Goal: Task Accomplishment & Management: Complete application form

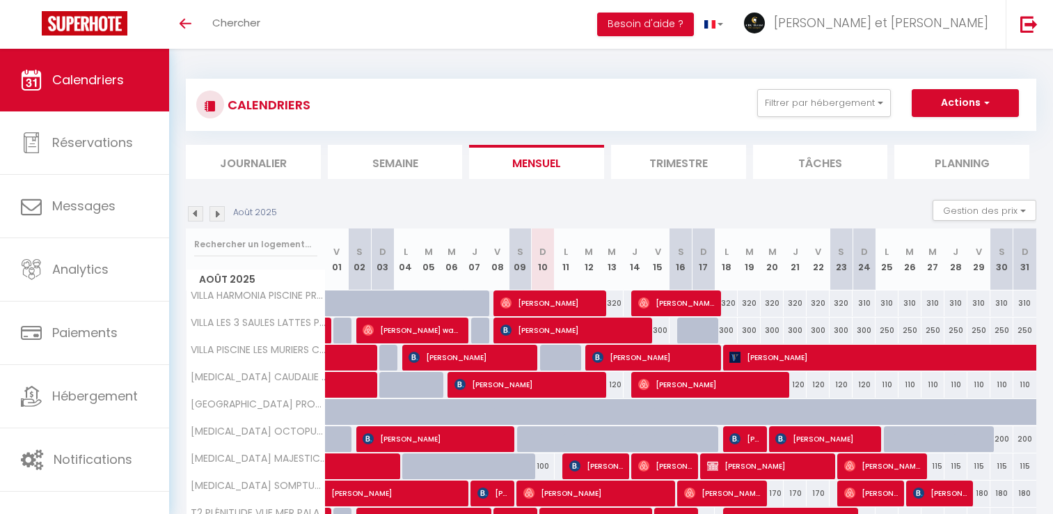
select select
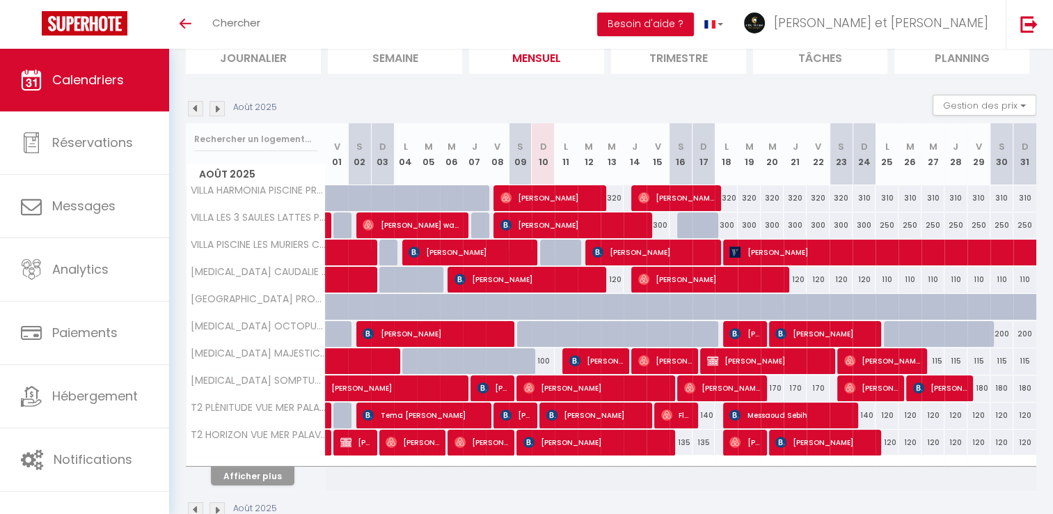
scroll to position [125, 0]
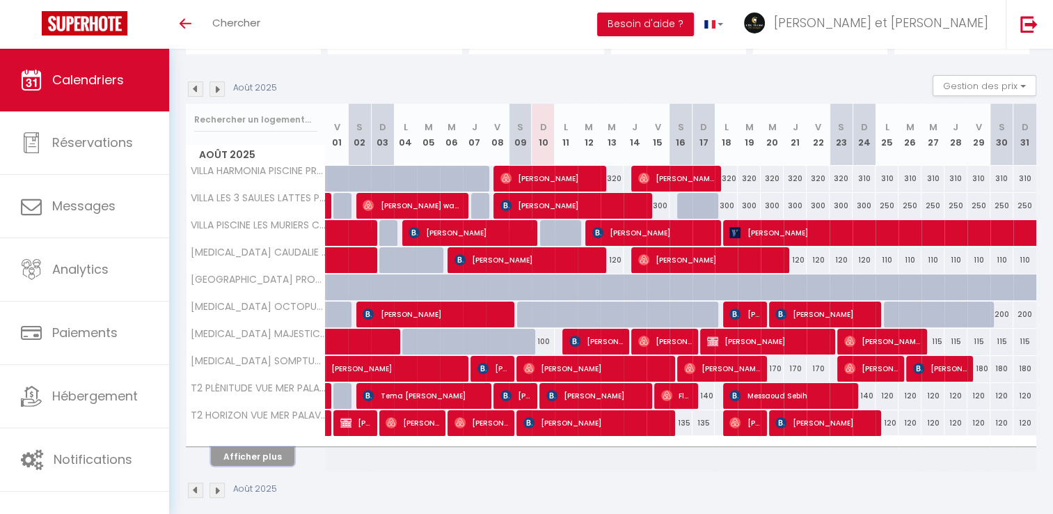
click at [261, 449] on button "Afficher plus" at bounding box center [253, 456] width 84 height 19
select select
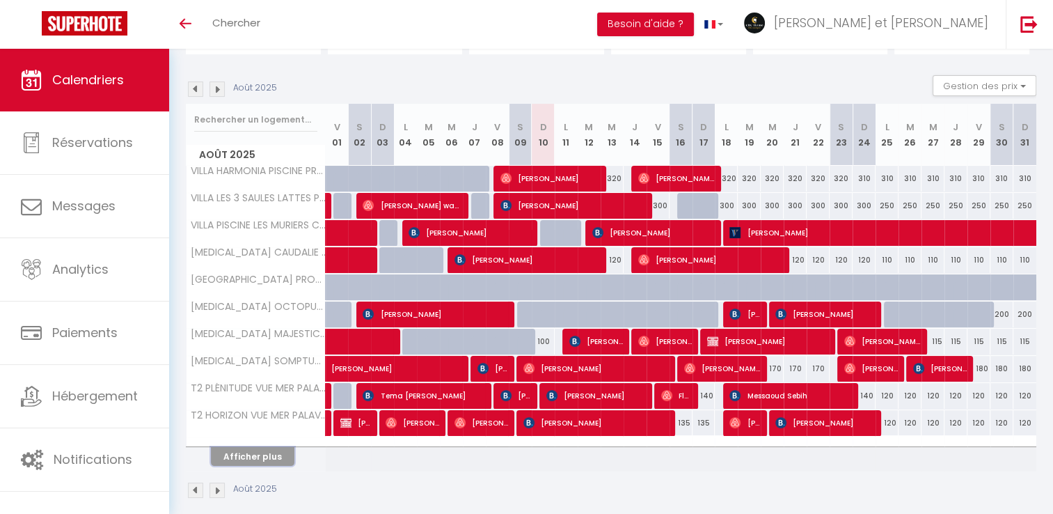
select select
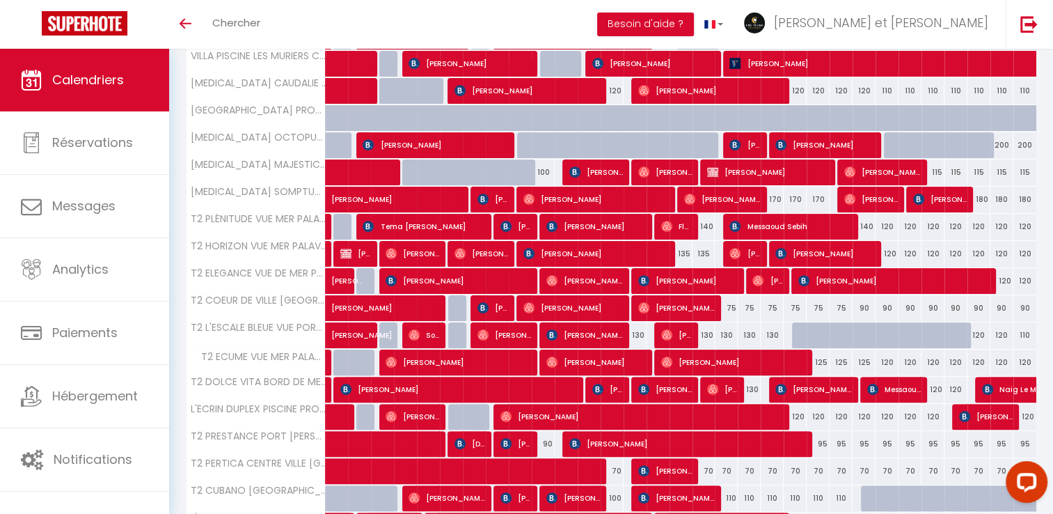
scroll to position [390, 0]
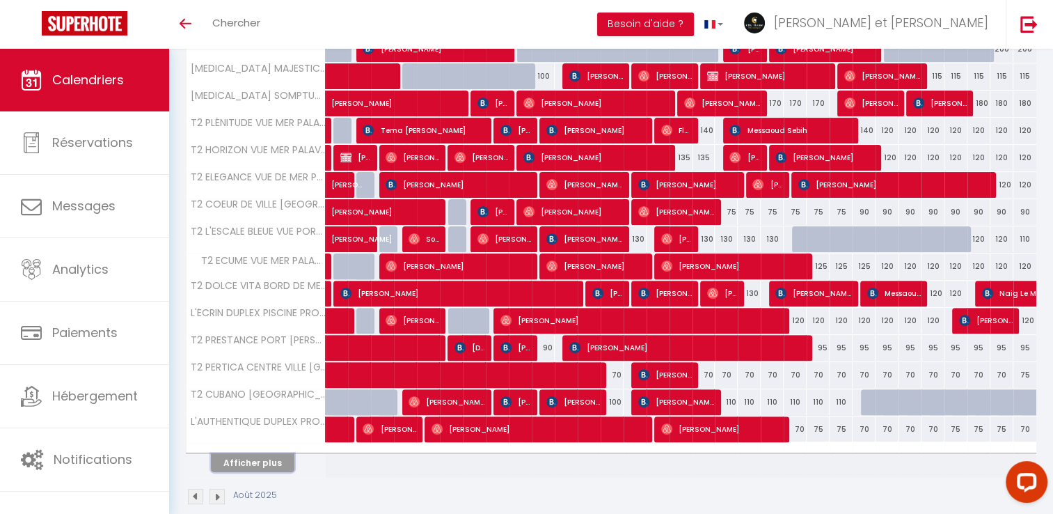
click at [278, 458] on button "Afficher plus" at bounding box center [253, 462] width 84 height 19
select select
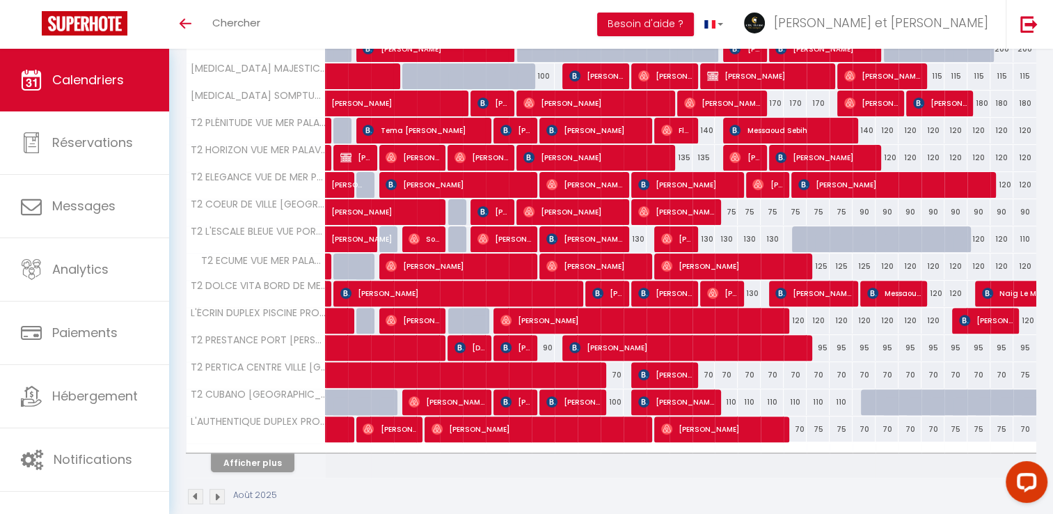
select select
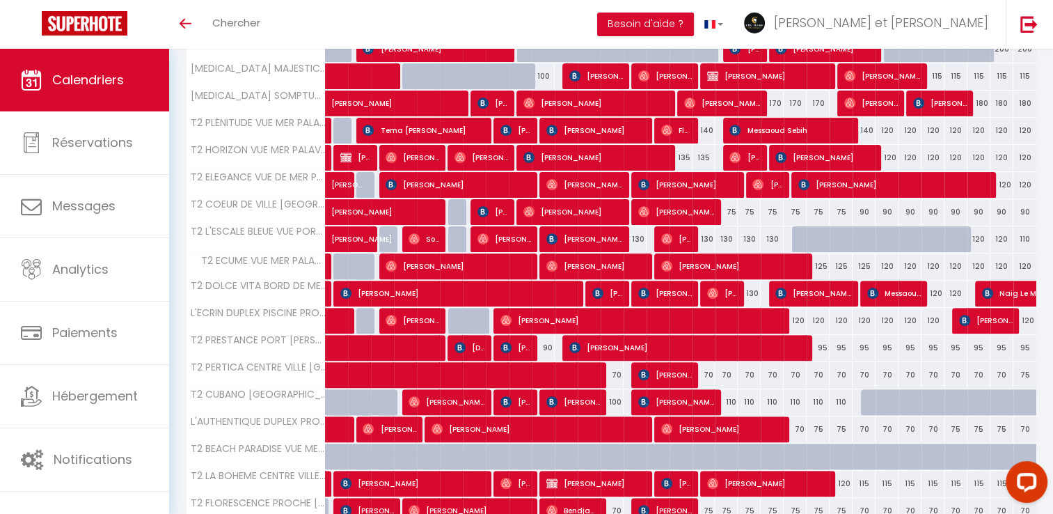
scroll to position [421, 0]
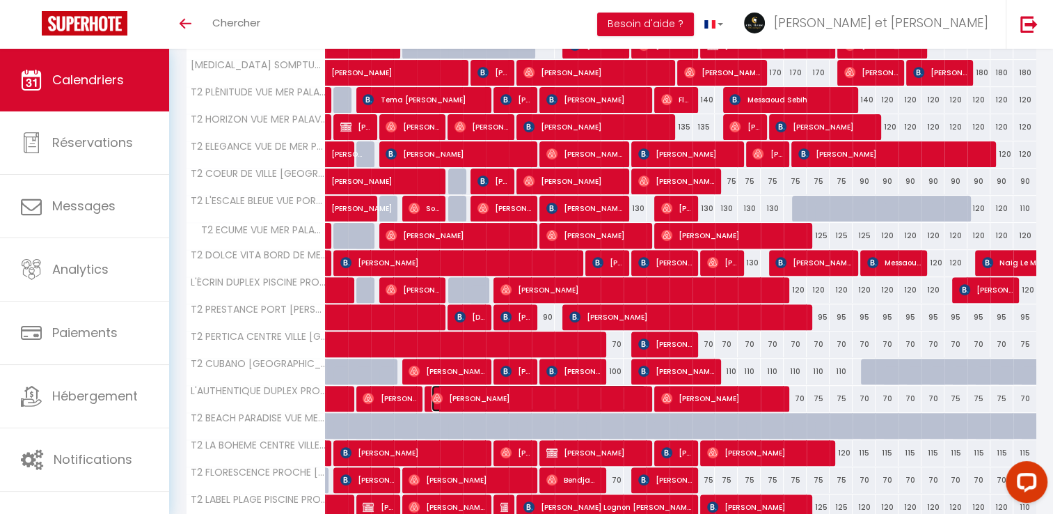
click at [457, 394] on span "[PERSON_NAME]" at bounding box center [539, 398] width 214 height 26
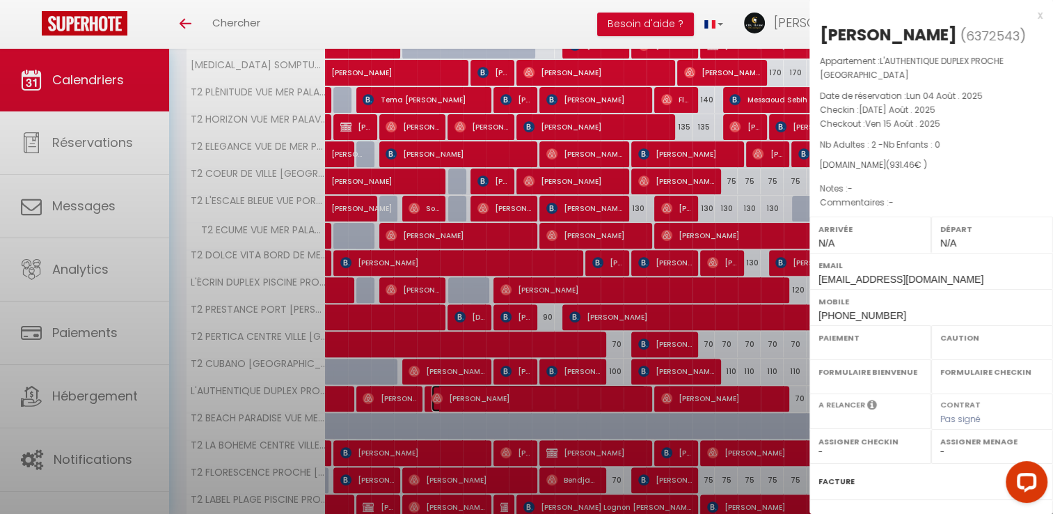
select select "OK"
select select "0"
select select "1"
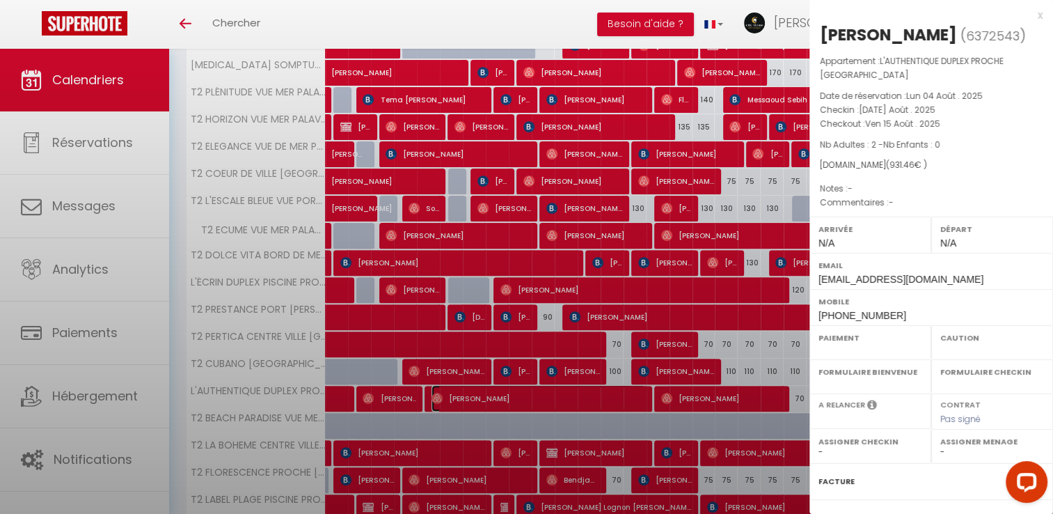
select select
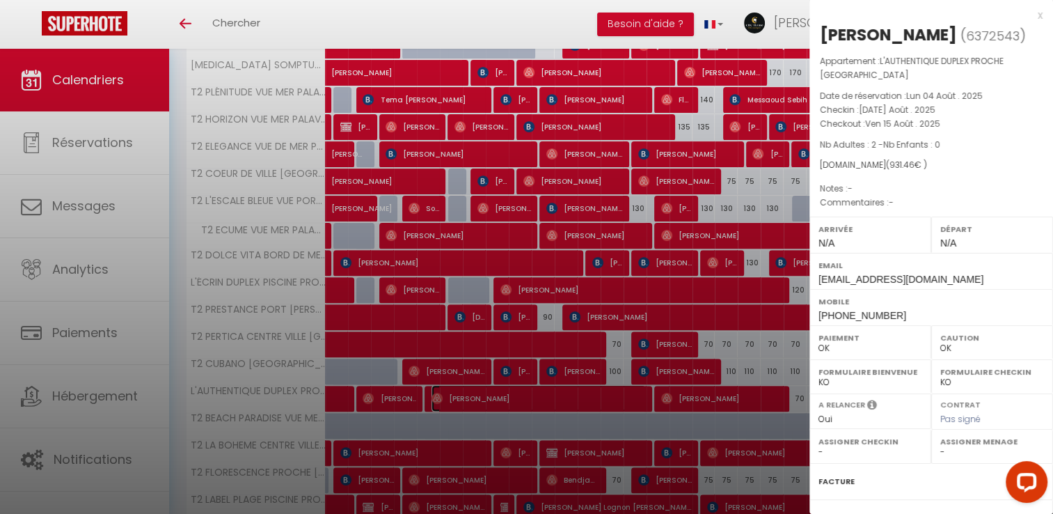
select select "42629"
click at [537, 15] on div at bounding box center [526, 257] width 1053 height 514
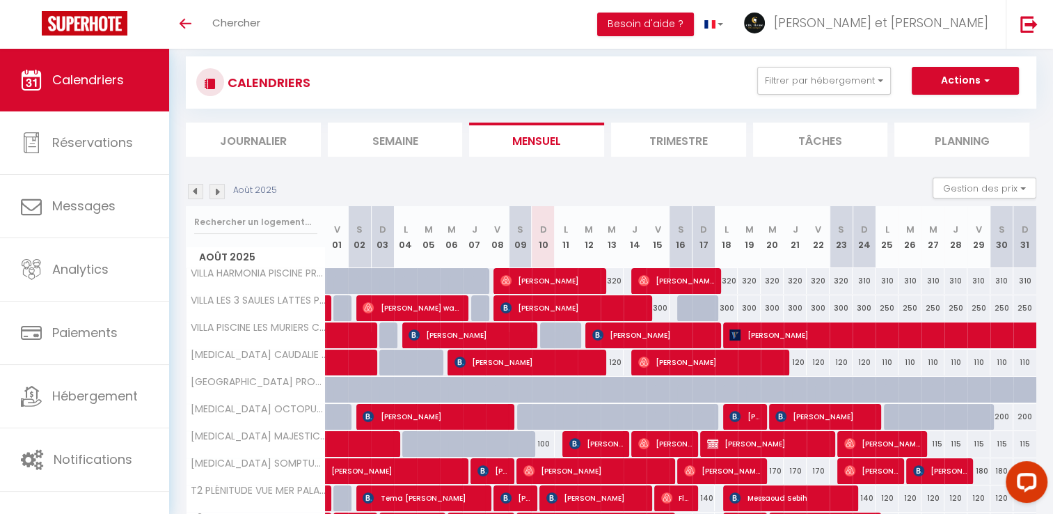
scroll to position [0, 0]
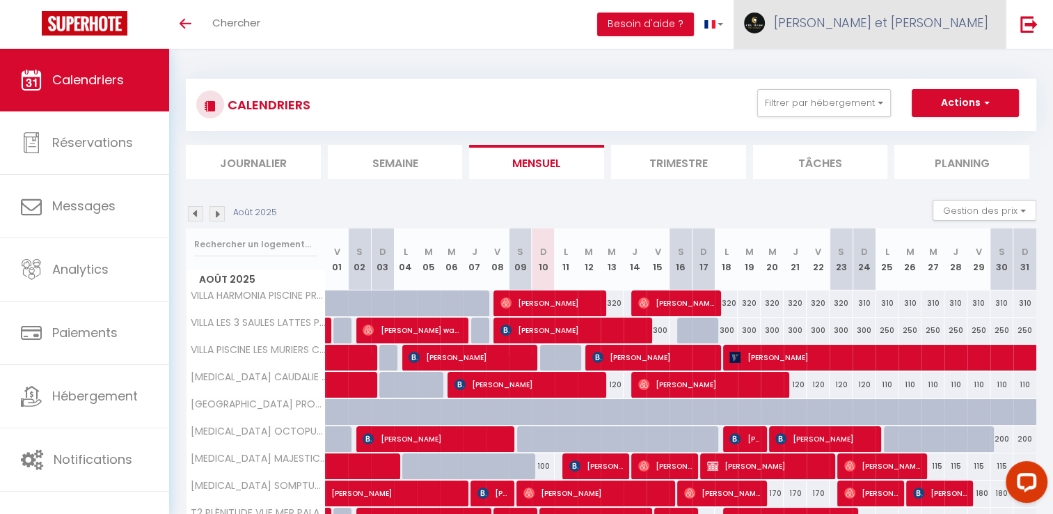
click at [931, 28] on span "[PERSON_NAME] et [PERSON_NAME]" at bounding box center [881, 22] width 214 height 17
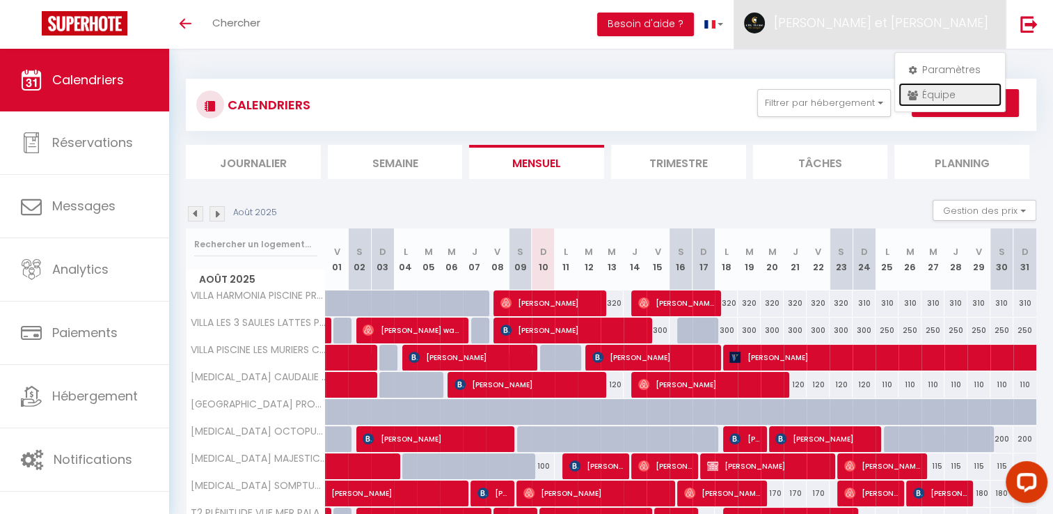
click at [936, 91] on link "Équipe" at bounding box center [950, 95] width 103 height 24
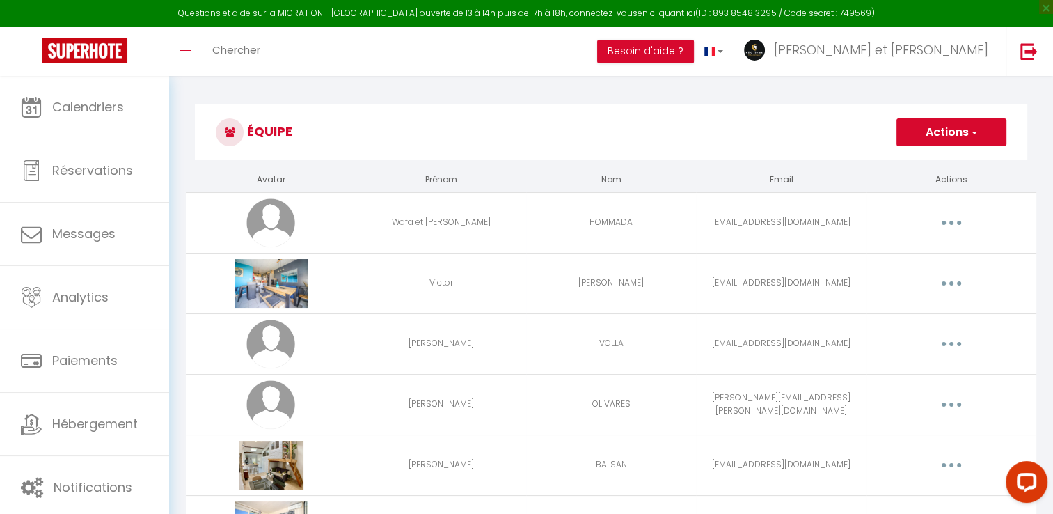
click at [963, 132] on button "Actions" at bounding box center [952, 132] width 110 height 28
click at [896, 162] on link "Ajouter un nouvel utilisateur" at bounding box center [924, 163] width 164 height 18
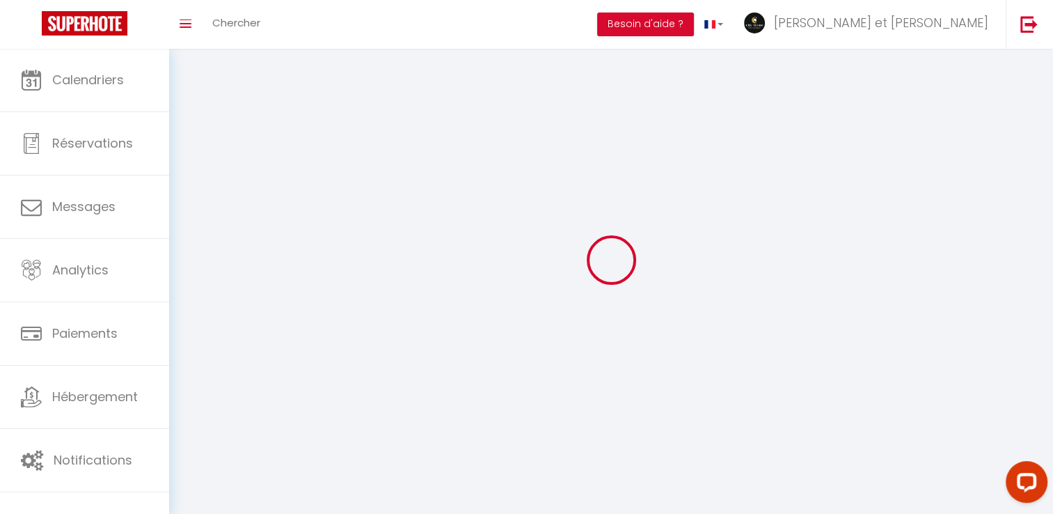
scroll to position [49, 0]
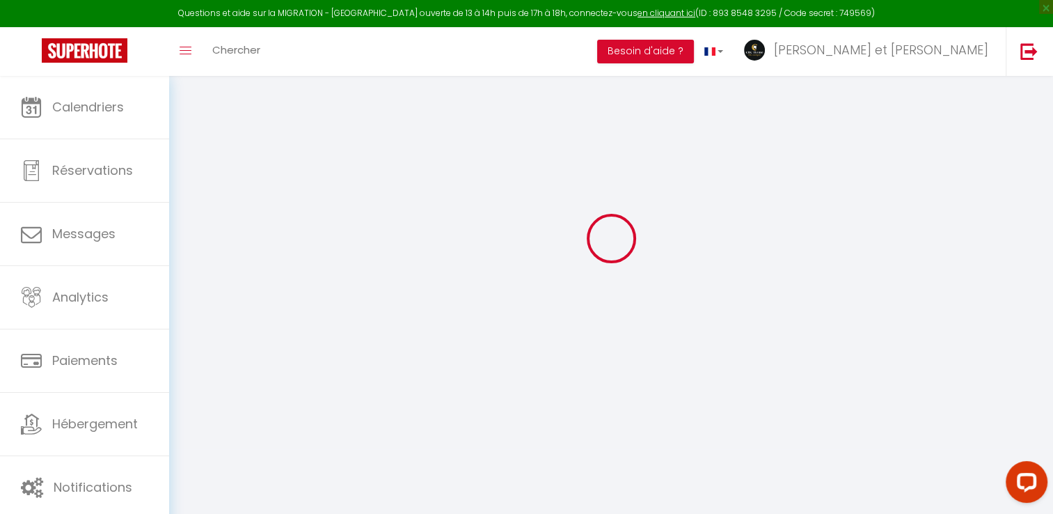
type input "[EMAIL_ADDRESS][DOMAIN_NAME]"
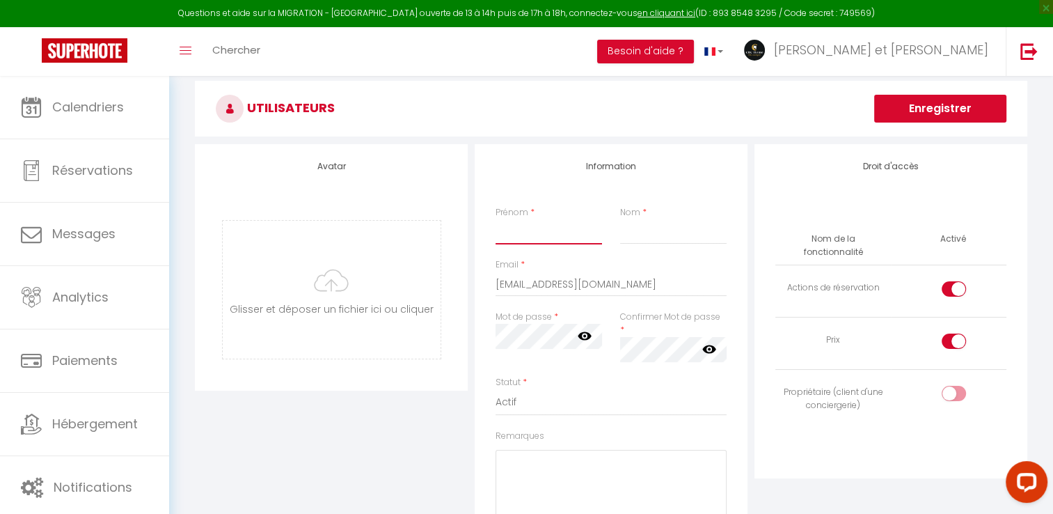
click at [542, 237] on input "Prénom" at bounding box center [549, 231] width 107 height 25
type input "[PERSON_NAME]"
click at [635, 235] on input "Nom" at bounding box center [673, 231] width 107 height 25
click at [952, 281] on div at bounding box center [954, 288] width 24 height 15
click at [954, 281] on input "checkbox" at bounding box center [966, 291] width 24 height 21
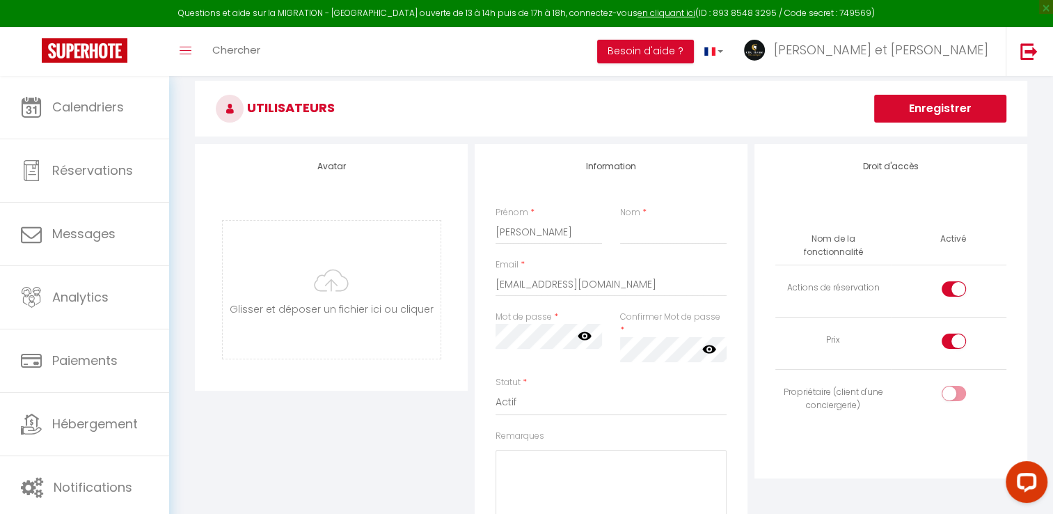
checkbox input "false"
click at [955, 334] on input "checkbox" at bounding box center [966, 344] width 24 height 21
checkbox input "false"
drag, startPoint x: 600, startPoint y: 285, endPoint x: 479, endPoint y: 283, distance: 121.2
click at [479, 283] on div "Information Prénom * [PERSON_NAME] * Email * [EMAIL_ADDRESS][DOMAIN_NAME] Mot d…" at bounding box center [611, 391] width 273 height 494
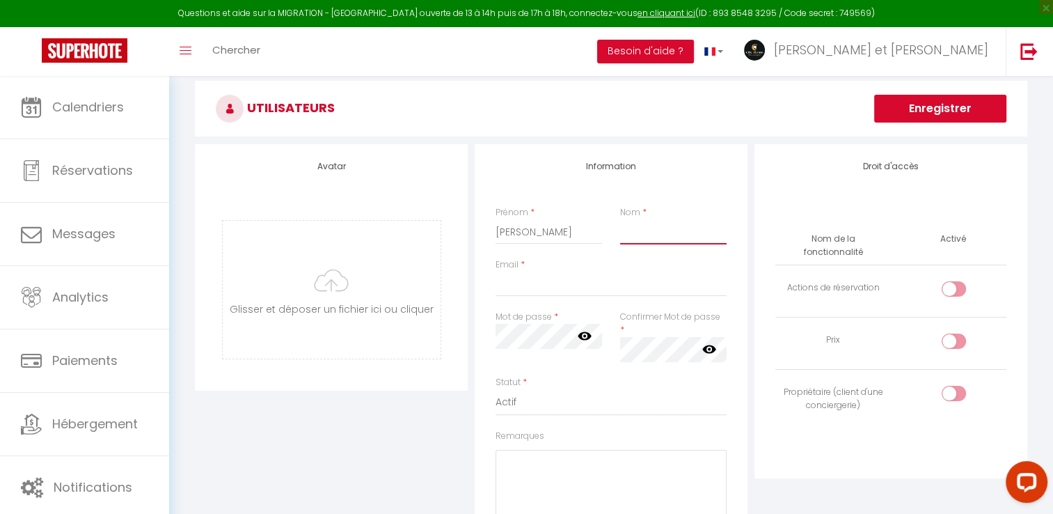
click at [632, 230] on input "Nom" at bounding box center [673, 231] width 107 height 25
click at [506, 285] on input "Email" at bounding box center [611, 284] width 231 height 25
type input "[EMAIL_ADDRESS][DOMAIN_NAME]"
click at [487, 342] on div "Mot de passe * Votre mot de passe doit comporter au moins 8 caractères et conte…" at bounding box center [549, 343] width 125 height 65
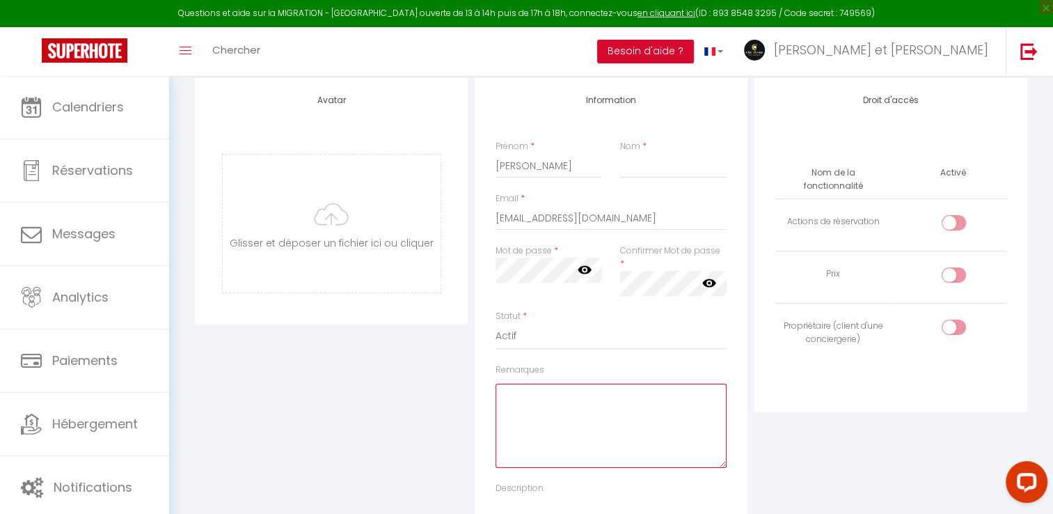
click at [551, 384] on textarea "Remarques" at bounding box center [611, 426] width 231 height 84
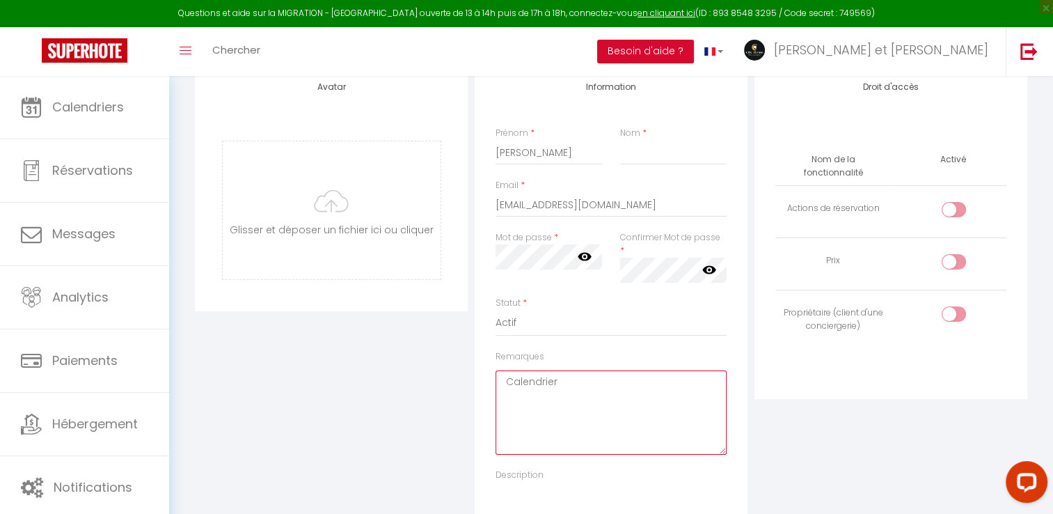
scroll to position [182, 0]
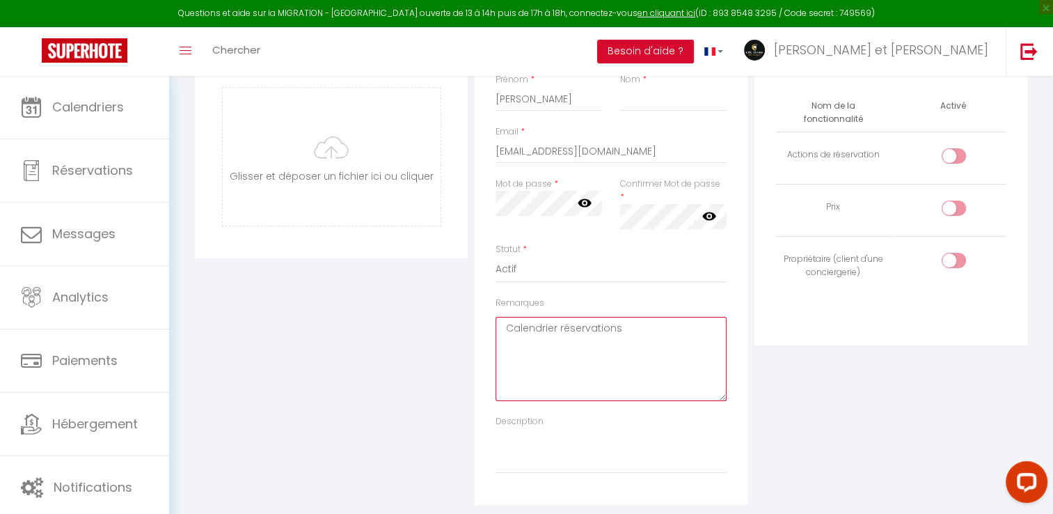
drag, startPoint x: 503, startPoint y: 313, endPoint x: 622, endPoint y: 319, distance: 118.5
click at [622, 319] on textarea "Calendrier réservations" at bounding box center [611, 359] width 231 height 84
type textarea "Calendrier réservations"
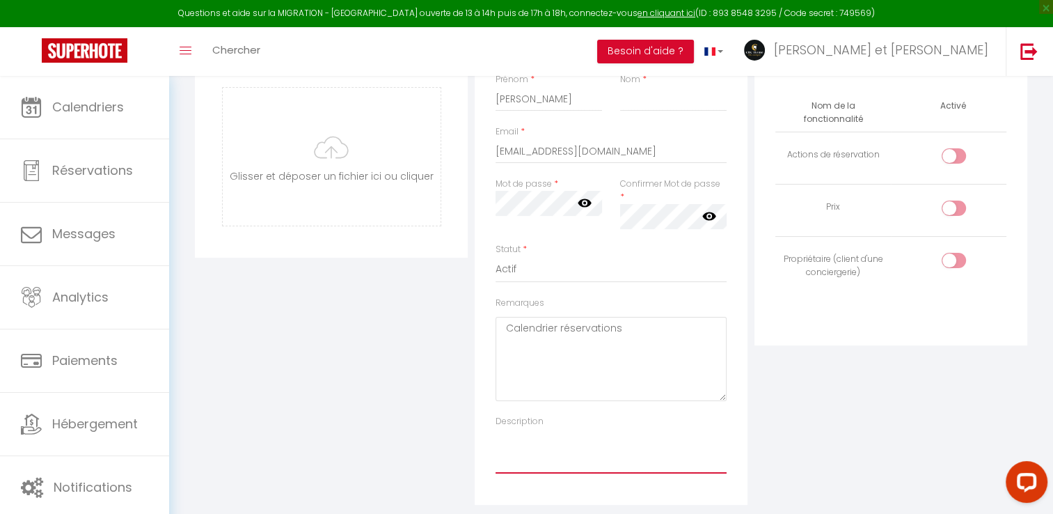
click at [526, 448] on textarea "Description" at bounding box center [611, 451] width 231 height 46
paste textarea "Calendrier réservations"
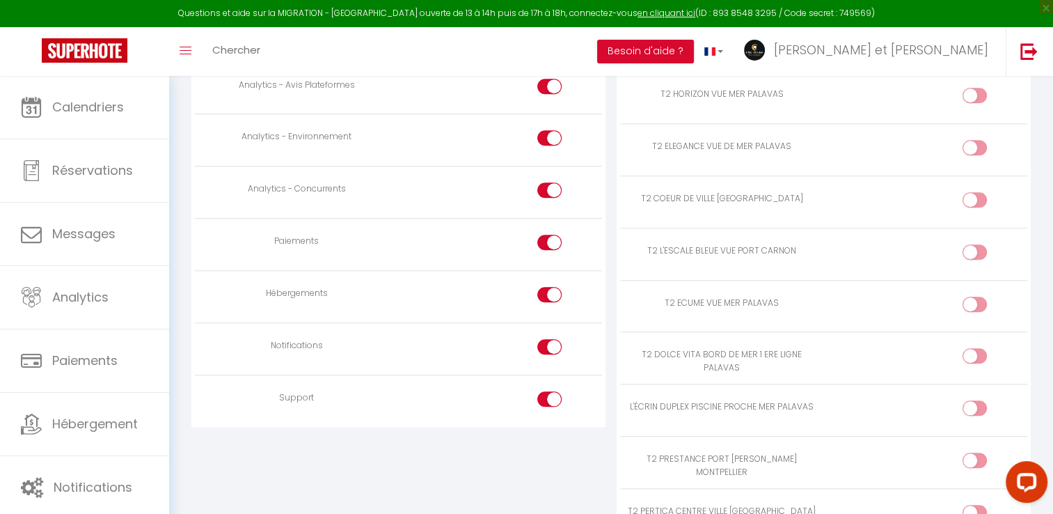
scroll to position [1241, 0]
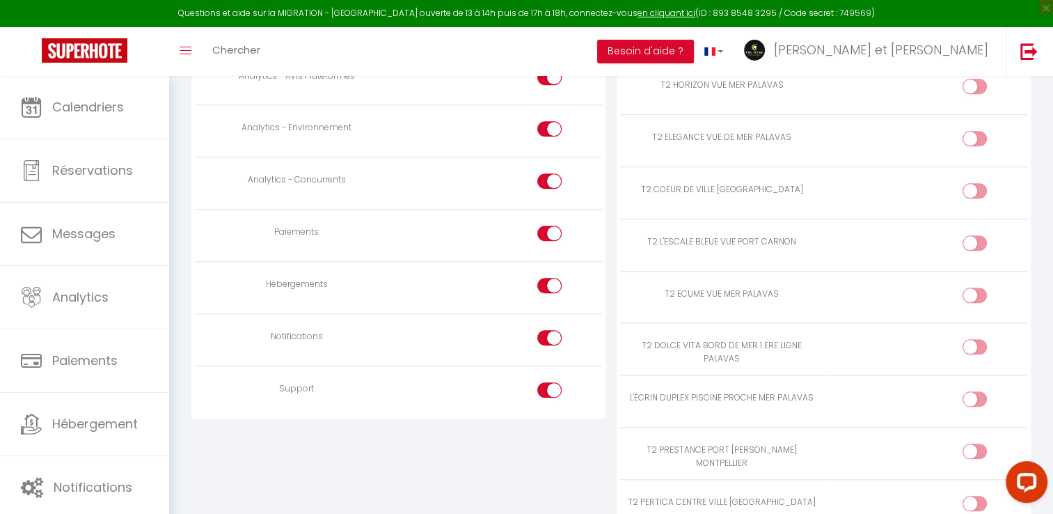
type textarea "Calendrier réservations"
click at [549, 382] on input "checkbox" at bounding box center [561, 392] width 24 height 21
checkbox input "false"
click at [546, 330] on div at bounding box center [550, 337] width 24 height 15
click at [549, 330] on input "checkbox" at bounding box center [561, 340] width 24 height 21
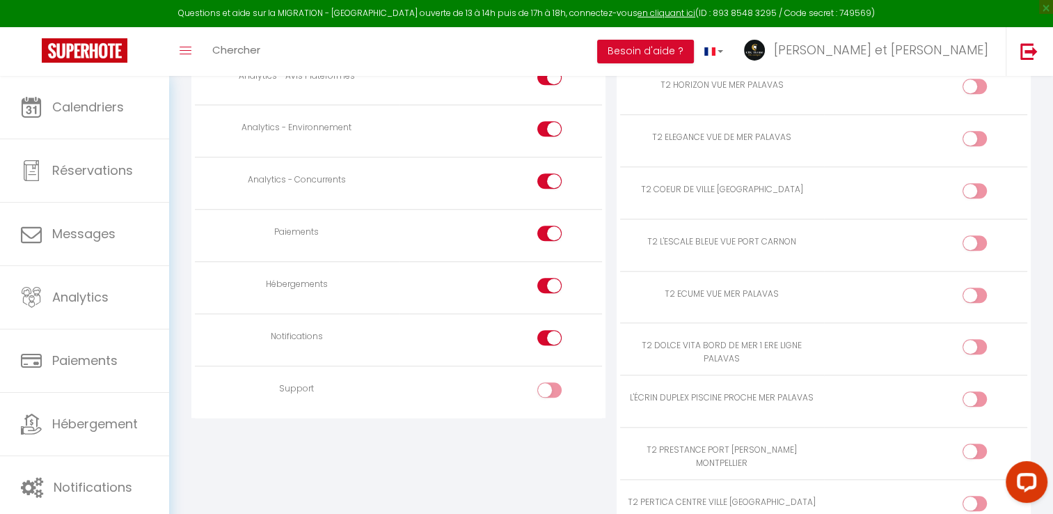
checkbox input "false"
click at [544, 278] on div at bounding box center [550, 285] width 24 height 15
click at [549, 278] on input "checkbox" at bounding box center [561, 288] width 24 height 21
checkbox input "false"
click at [544, 226] on div at bounding box center [550, 233] width 24 height 15
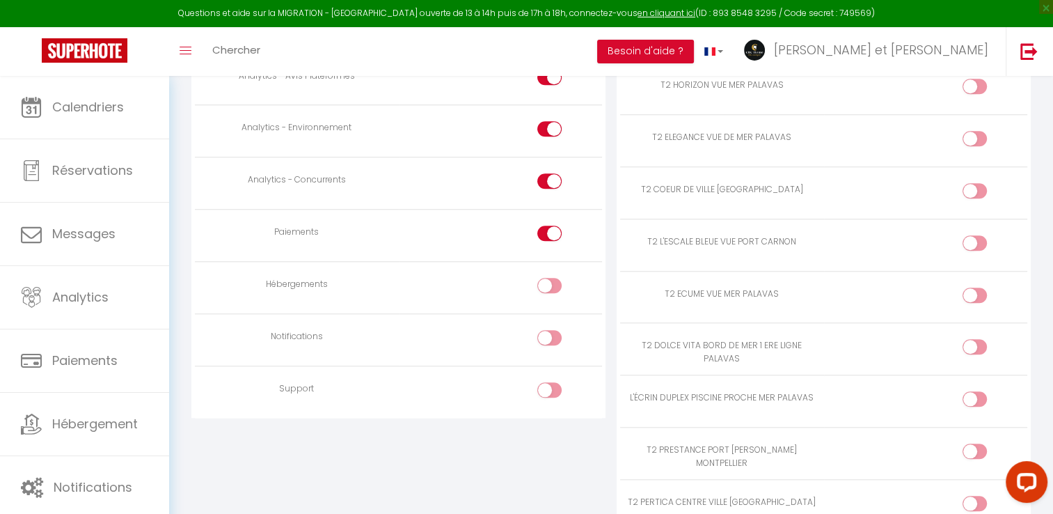
click at [549, 226] on input "checkbox" at bounding box center [561, 236] width 24 height 21
checkbox input "false"
click at [548, 173] on div at bounding box center [550, 180] width 24 height 15
click at [549, 173] on input "checkbox" at bounding box center [561, 183] width 24 height 21
checkbox input "false"
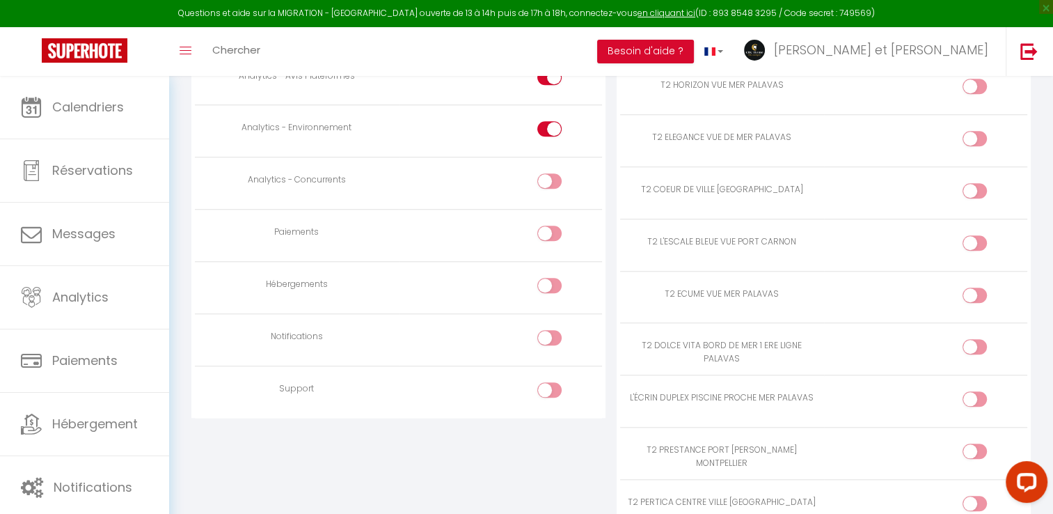
click at [547, 121] on div at bounding box center [550, 128] width 24 height 15
click at [549, 121] on input "checkbox" at bounding box center [561, 131] width 24 height 21
checkbox input "false"
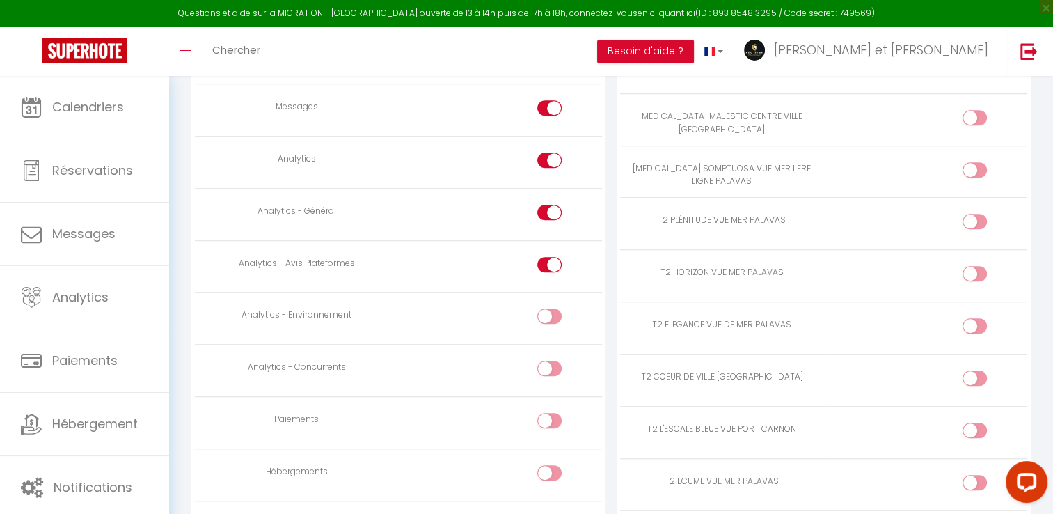
scroll to position [1024, 0]
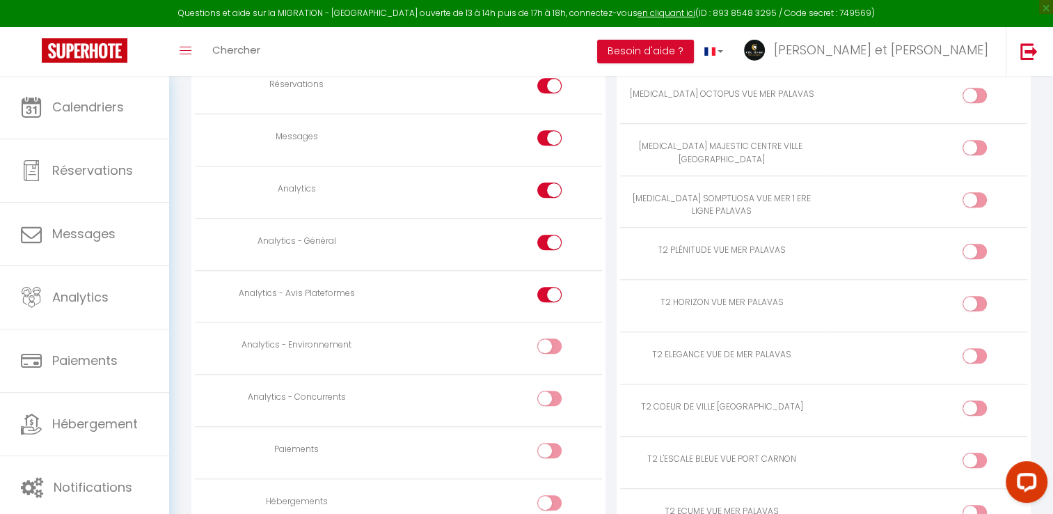
click at [546, 287] on div at bounding box center [550, 294] width 24 height 15
click at [549, 287] on input "checkbox" at bounding box center [561, 297] width 24 height 21
checkbox input "false"
click at [551, 235] on input "checkbox" at bounding box center [561, 245] width 24 height 21
checkbox input "false"
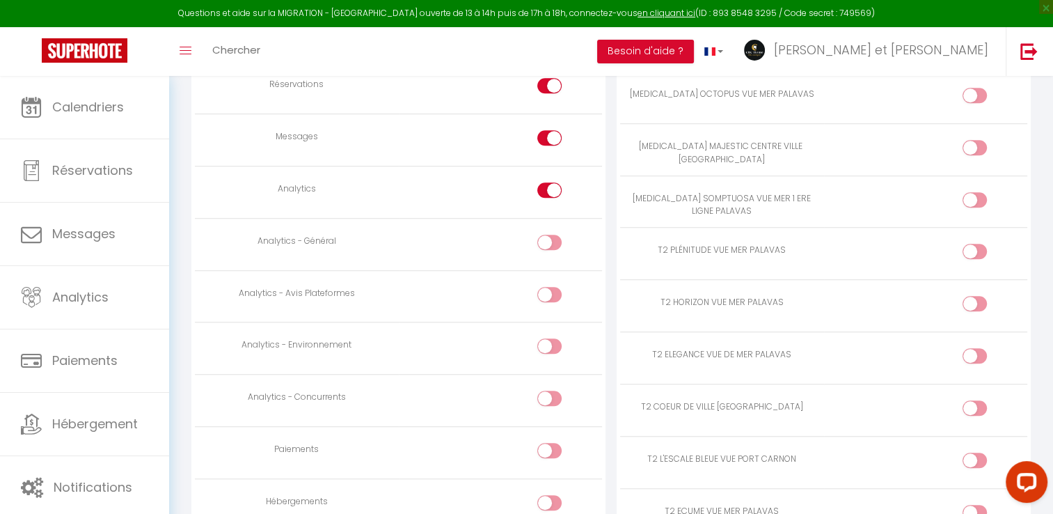
click at [546, 182] on div at bounding box center [550, 189] width 24 height 15
click at [549, 182] on input "checkbox" at bounding box center [561, 192] width 24 height 21
checkbox input "false"
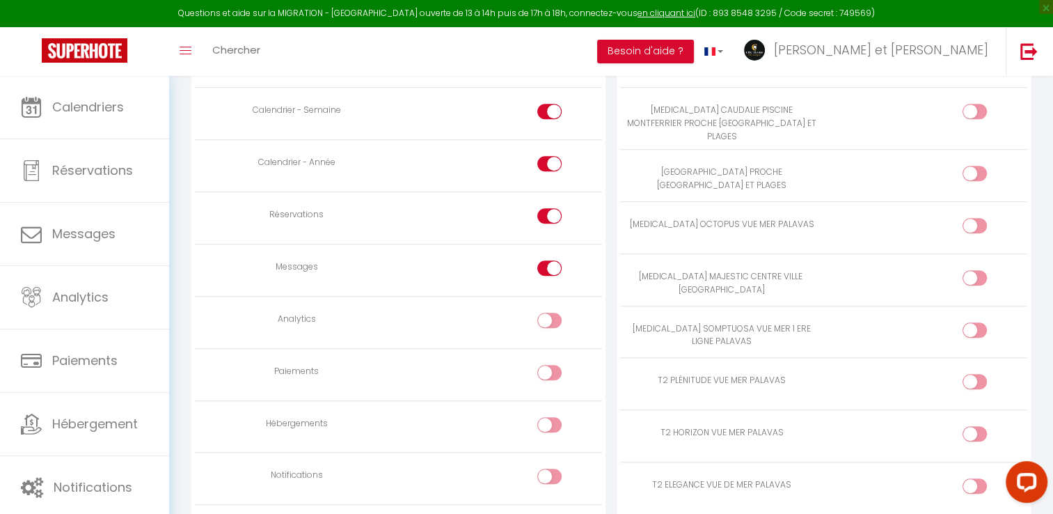
scroll to position [893, 0]
click at [551, 261] on input "checkbox" at bounding box center [561, 271] width 24 height 21
checkbox input "false"
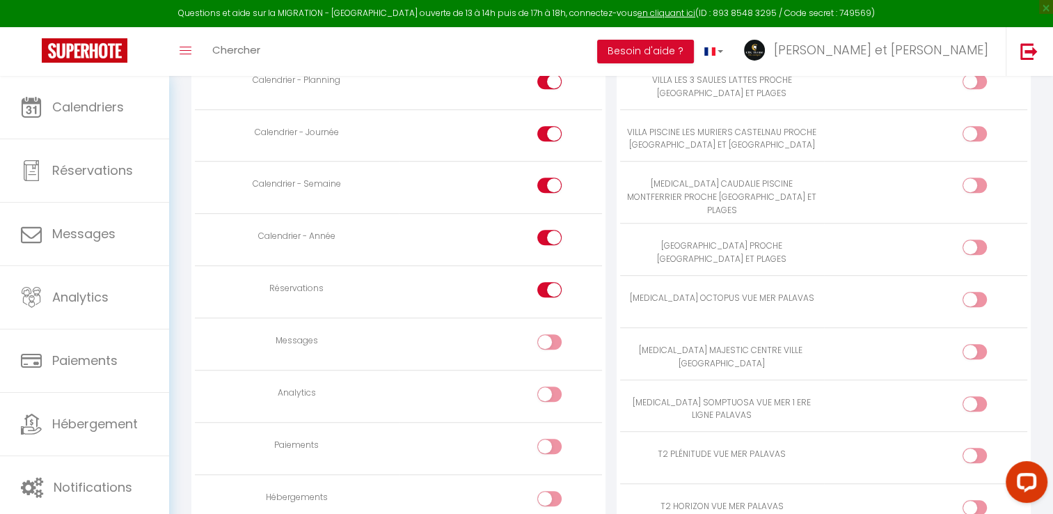
scroll to position [859, 0]
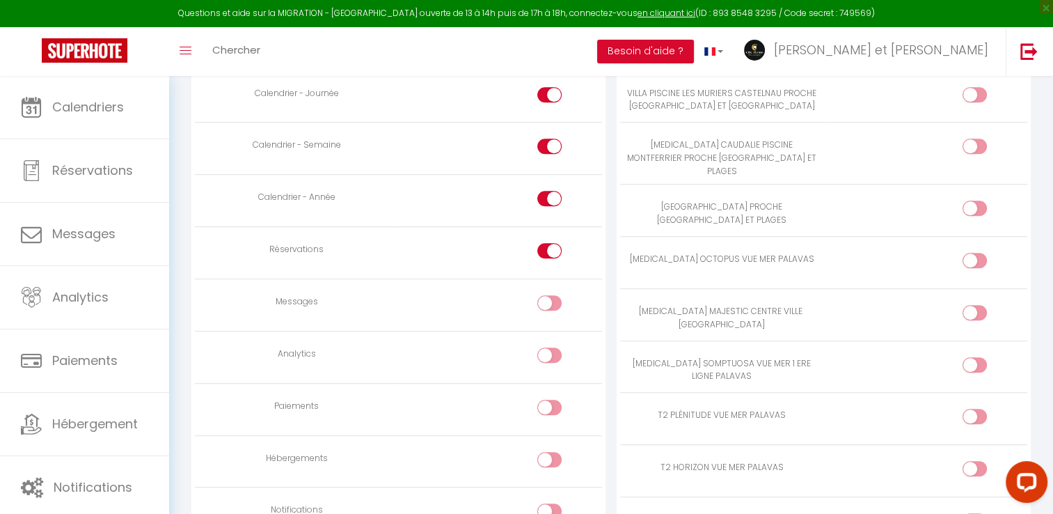
click at [973, 253] on div at bounding box center [975, 260] width 24 height 15
click at [975, 253] on input "checkbox" at bounding box center [987, 263] width 24 height 21
checkbox input "true"
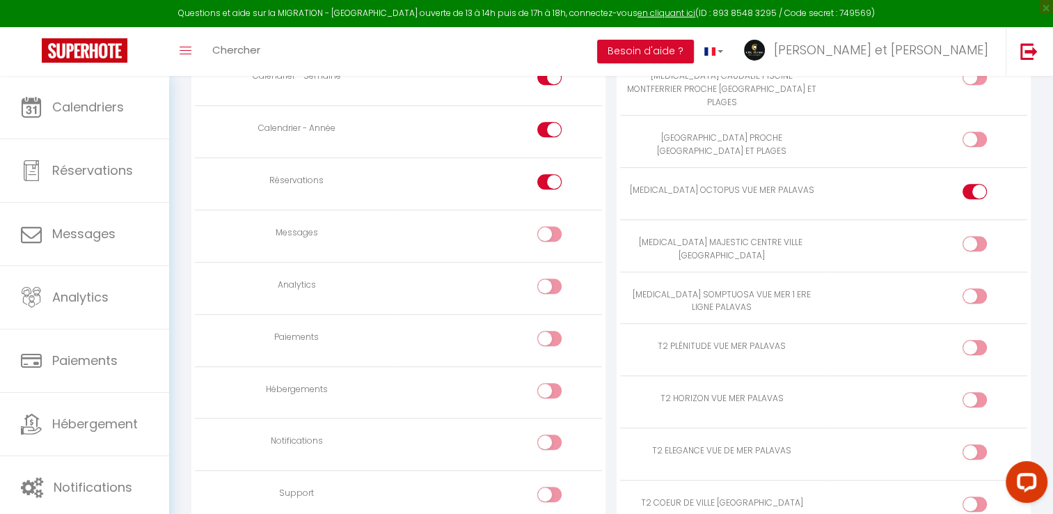
scroll to position [929, 0]
click at [978, 288] on input "checkbox" at bounding box center [987, 298] width 24 height 21
checkbox input "true"
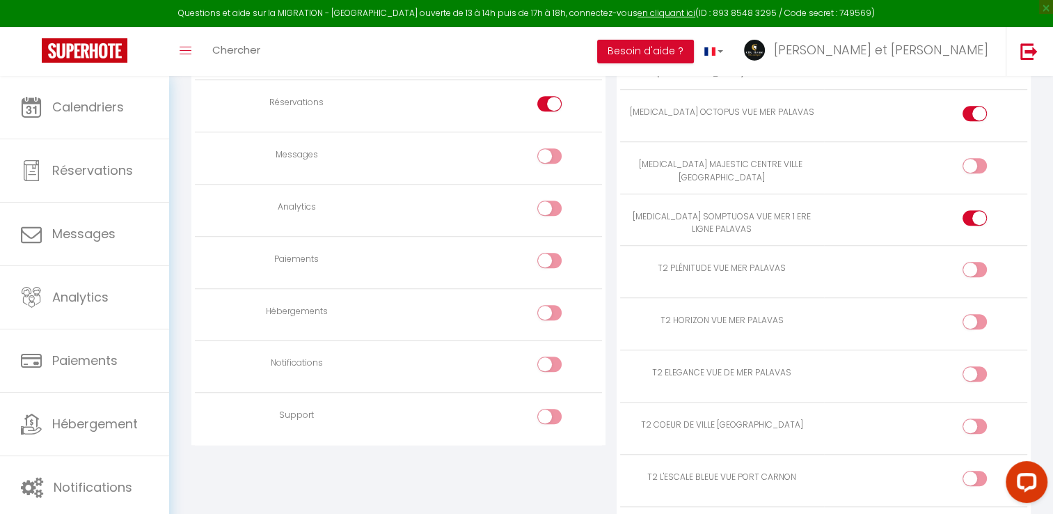
scroll to position [1007, 0]
click at [973, 261] on div at bounding box center [975, 268] width 24 height 15
click at [975, 261] on input "checkbox" at bounding box center [987, 271] width 24 height 21
checkbox input "true"
click at [978, 313] on input "checkbox" at bounding box center [987, 323] width 24 height 21
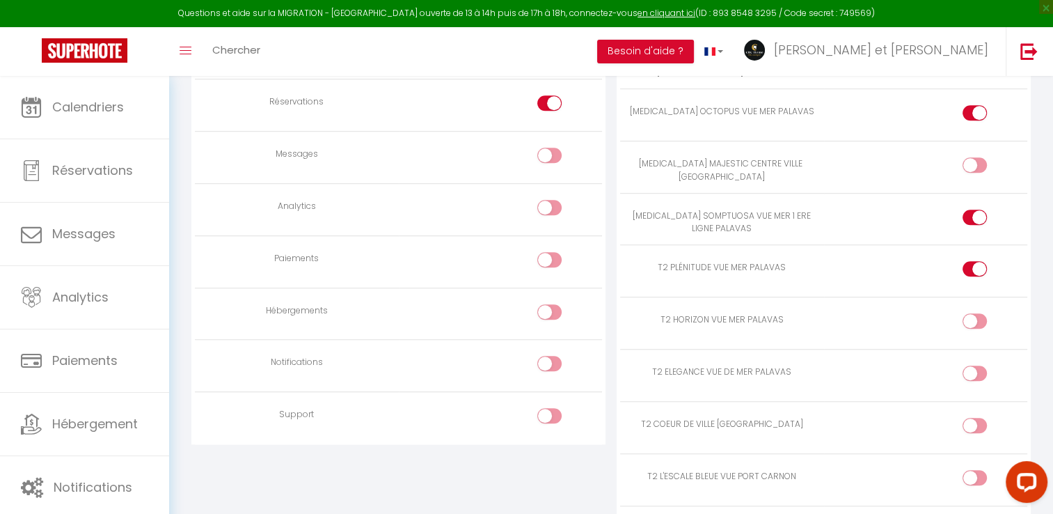
checkbox input "true"
click at [975, 366] on input "checkbox" at bounding box center [987, 376] width 24 height 21
checkbox input "true"
click at [970, 418] on div at bounding box center [975, 425] width 24 height 15
click at [975, 418] on input "checkbox" at bounding box center [987, 428] width 24 height 21
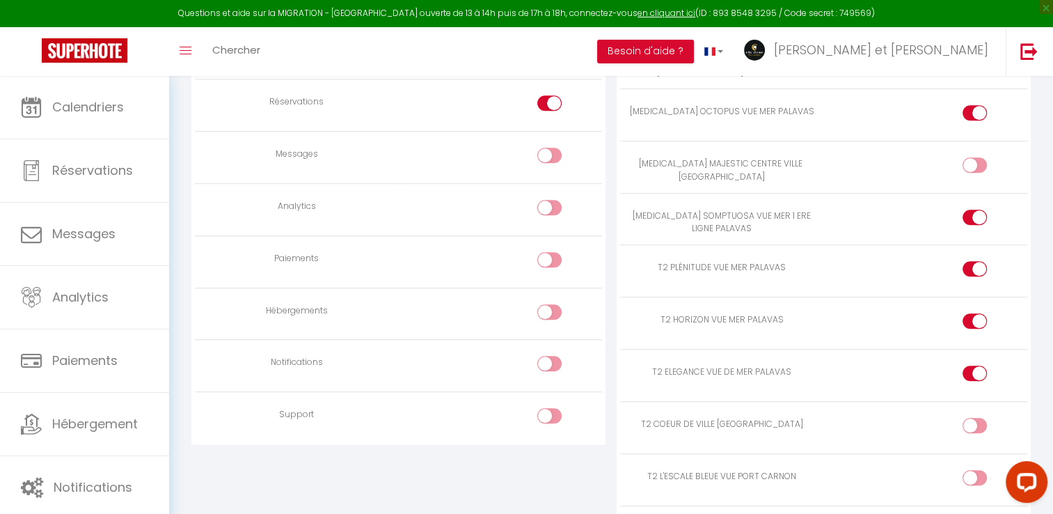
checkbox input "true"
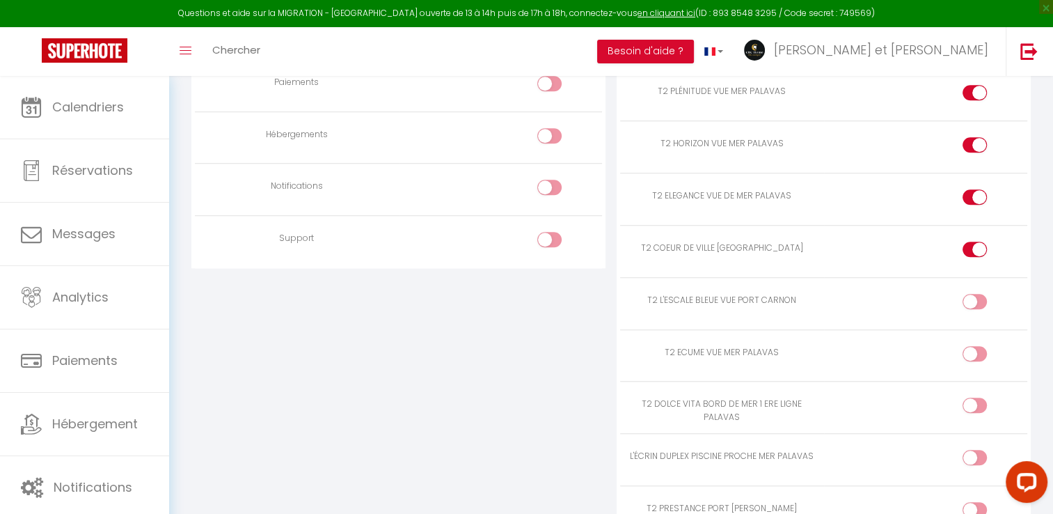
scroll to position [1184, 0]
click at [975, 292] on input "checkbox" at bounding box center [987, 302] width 24 height 21
checkbox input "true"
click at [975, 345] on input "checkbox" at bounding box center [987, 355] width 24 height 21
checkbox input "true"
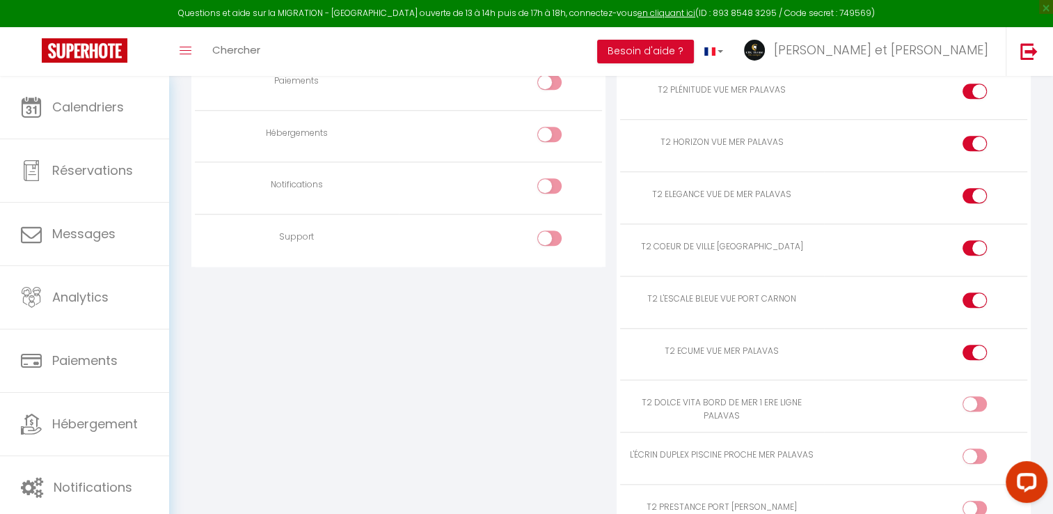
click at [972, 396] on div at bounding box center [975, 403] width 24 height 15
click at [975, 396] on input "checkbox" at bounding box center [987, 406] width 24 height 21
checkbox input "true"
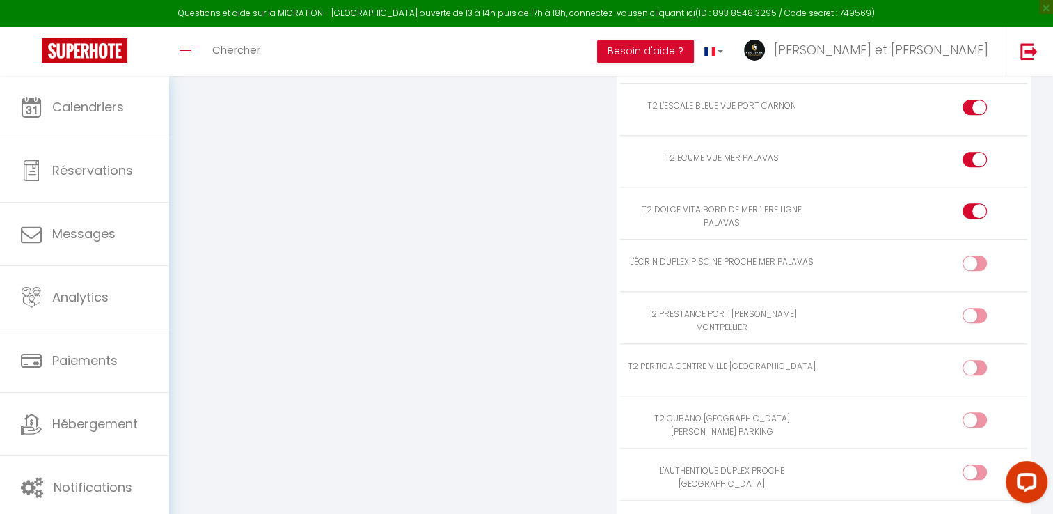
scroll to position [1378, 0]
click at [975, 255] on input "checkbox" at bounding box center [987, 265] width 24 height 21
checkbox input "true"
click at [977, 307] on input "checkbox" at bounding box center [987, 317] width 24 height 21
checkbox input "true"
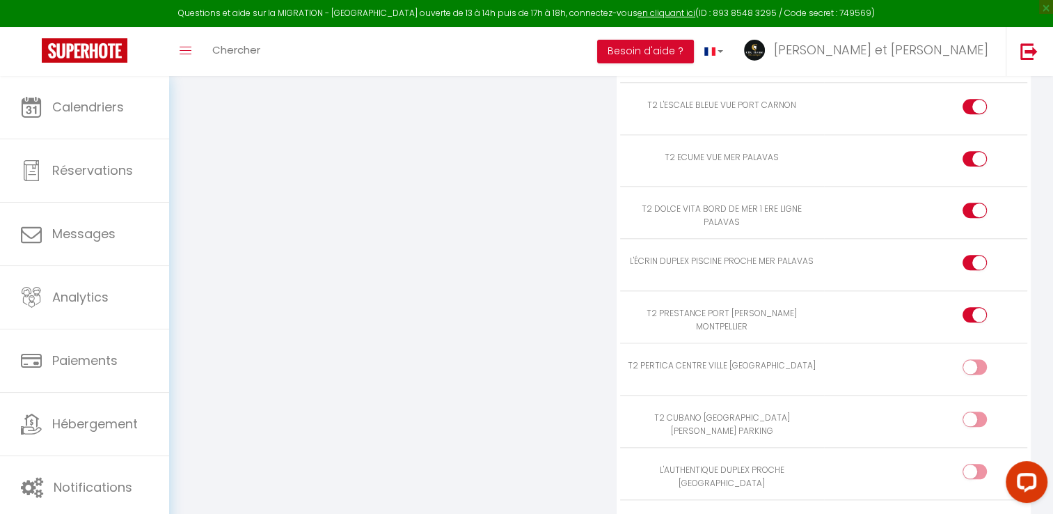
click at [974, 359] on div at bounding box center [975, 366] width 24 height 15
click at [975, 359] on input "checkbox" at bounding box center [987, 369] width 24 height 21
click at [974, 359] on div at bounding box center [975, 366] width 24 height 15
click at [975, 359] on input "checkbox" at bounding box center [987, 369] width 24 height 21
checkbox input "false"
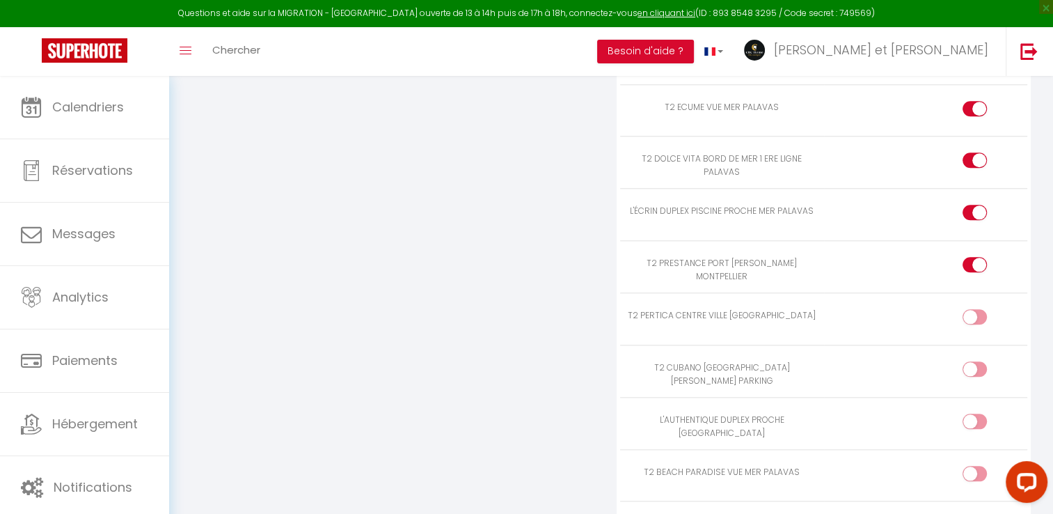
scroll to position [1429, 0]
click at [973, 256] on div at bounding box center [975, 263] width 24 height 15
click at [975, 256] on input "checkbox" at bounding box center [987, 266] width 24 height 21
checkbox input "false"
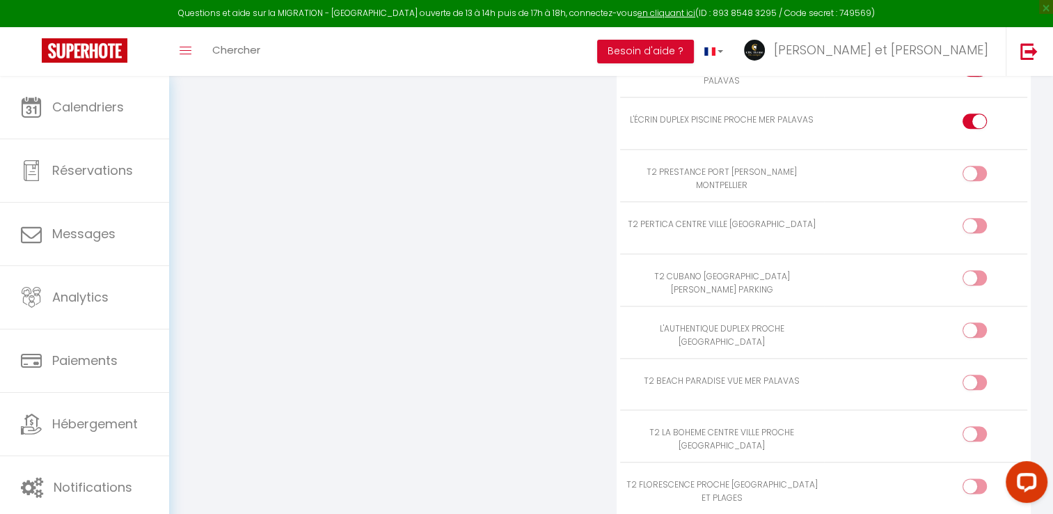
scroll to position [1612, 0]
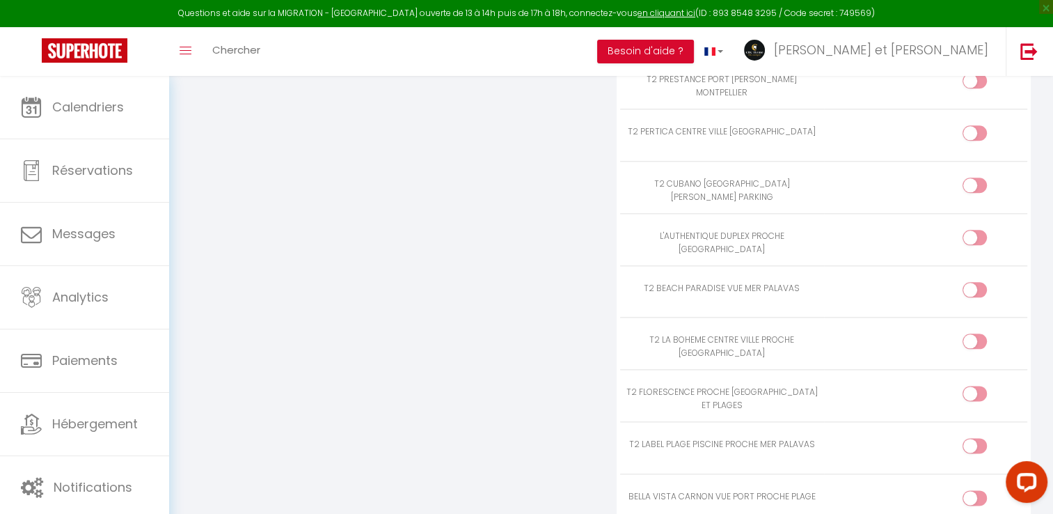
click at [976, 334] on input "checkbox" at bounding box center [987, 344] width 24 height 21
checkbox input "true"
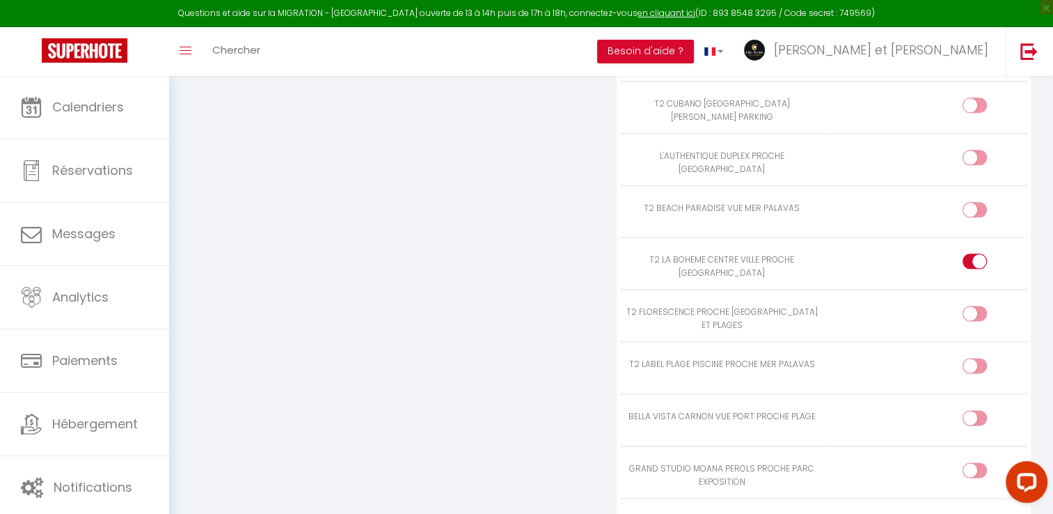
scroll to position [1693, 0]
click at [975, 357] on input "checkbox" at bounding box center [987, 367] width 24 height 21
checkbox input "true"
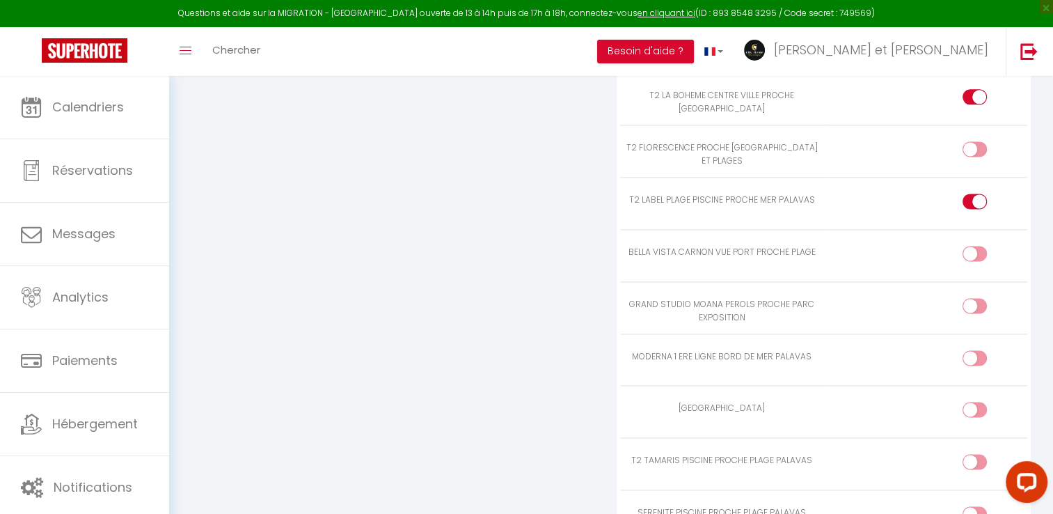
scroll to position [1857, 0]
click at [971, 350] on div at bounding box center [975, 357] width 24 height 15
click at [975, 350] on input "checkbox" at bounding box center [987, 360] width 24 height 21
checkbox input "true"
click at [974, 453] on div at bounding box center [975, 460] width 24 height 15
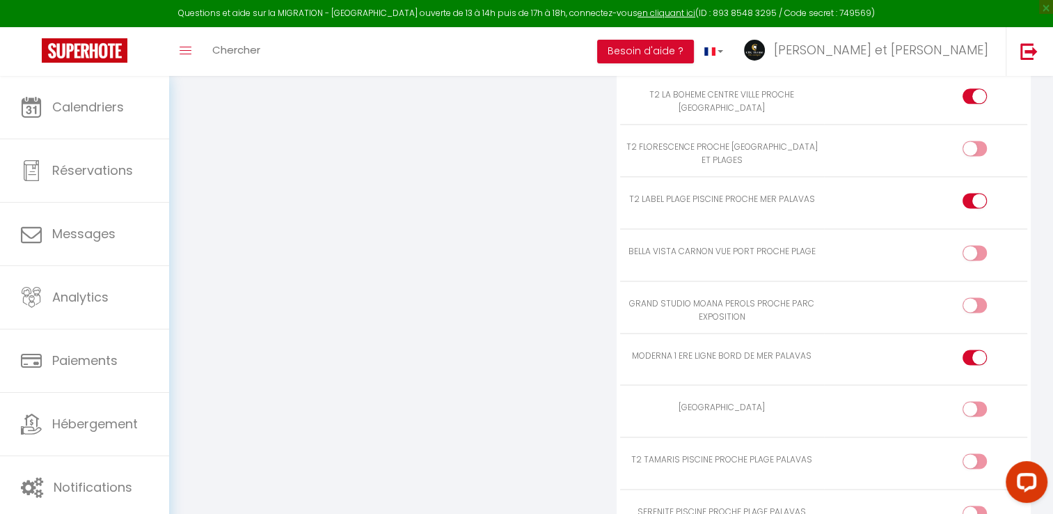
click at [975, 453] on input "checkbox" at bounding box center [987, 463] width 24 height 21
checkbox input "true"
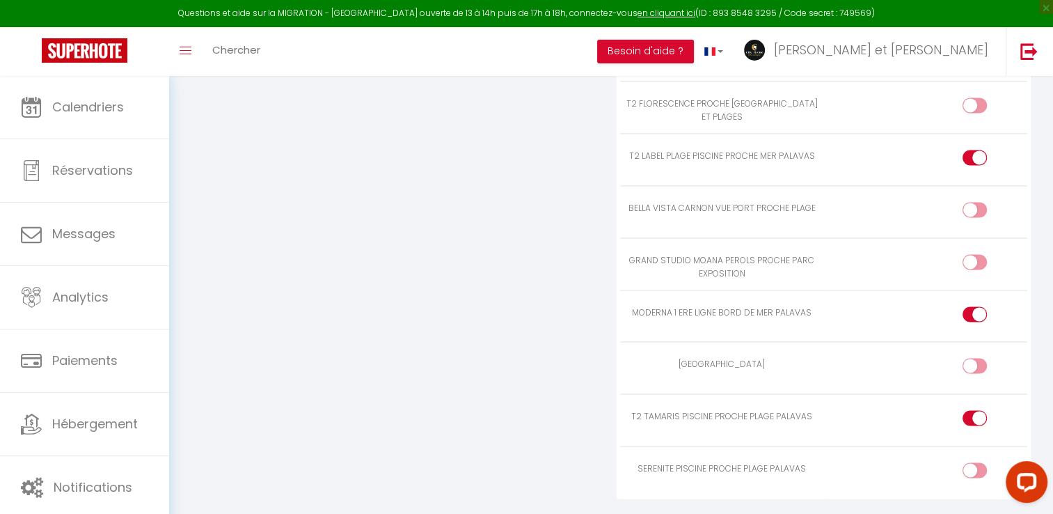
click at [970, 462] on div at bounding box center [975, 469] width 24 height 15
click at [975, 462] on input "checkbox" at bounding box center [987, 472] width 24 height 21
checkbox input "true"
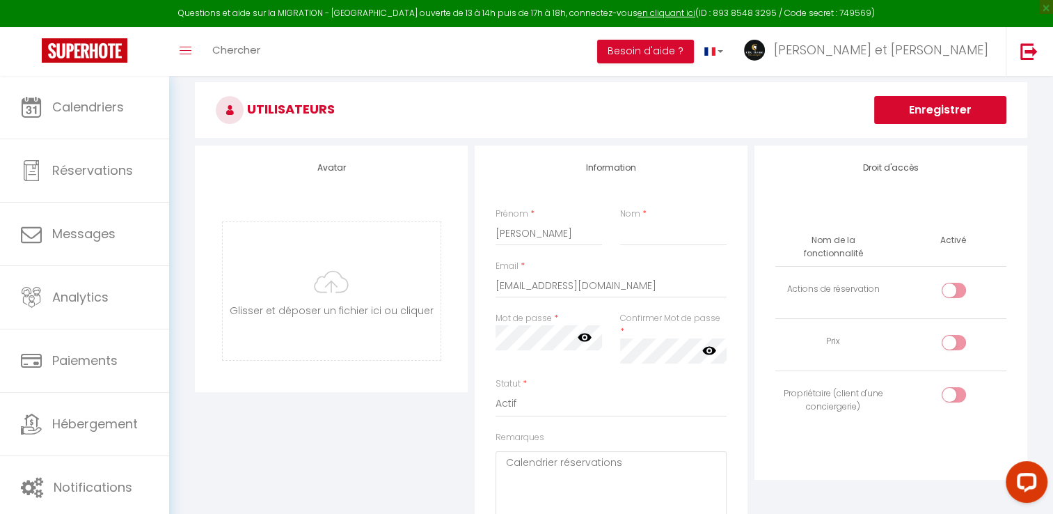
scroll to position [42, 0]
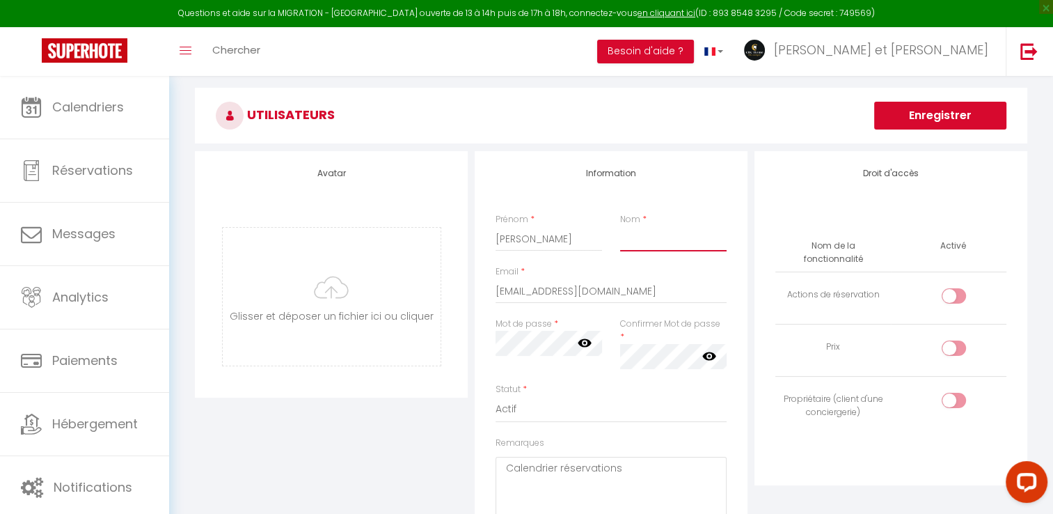
click at [661, 242] on input "Nom" at bounding box center [673, 238] width 107 height 25
type input "[PERSON_NAME]"
click at [962, 110] on button "Enregistrer" at bounding box center [940, 116] width 132 height 28
